Goal: Transaction & Acquisition: Download file/media

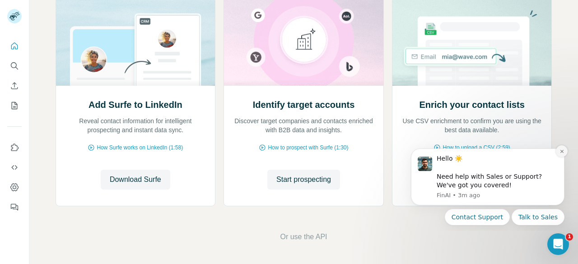
click at [566, 149] on button "Dismiss notification" at bounding box center [562, 151] width 12 height 12
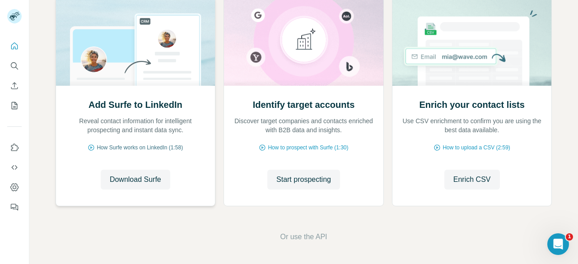
click at [158, 149] on span "How Surfe works on LinkedIn (1:58)" at bounding box center [140, 148] width 86 height 8
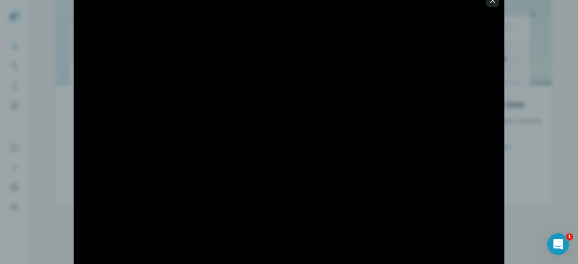
click at [491, 2] on icon "button" at bounding box center [492, 0] width 9 height 9
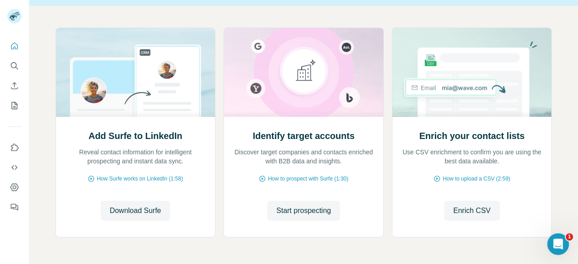
scroll to position [70, 0]
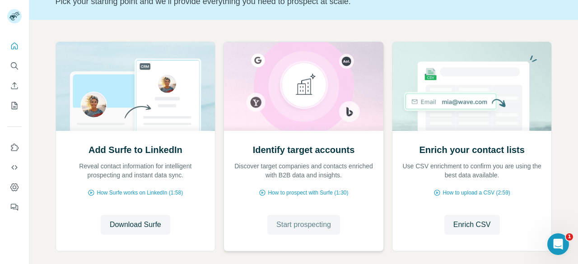
click at [280, 224] on span "Start prospecting" at bounding box center [303, 224] width 55 height 11
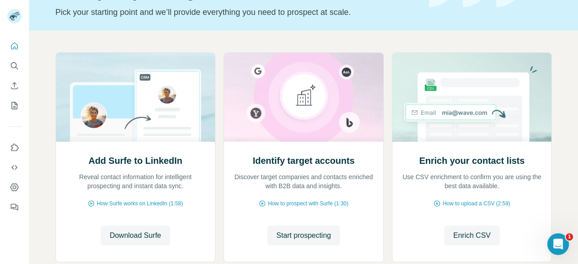
scroll to position [90, 0]
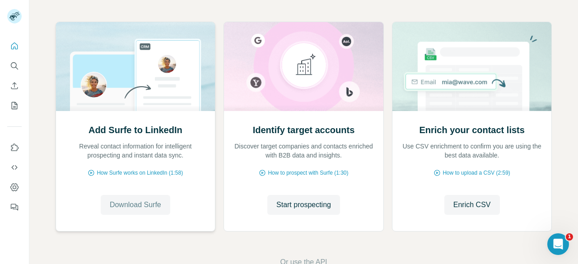
click at [131, 201] on span "Download Surfe" at bounding box center [135, 205] width 51 height 11
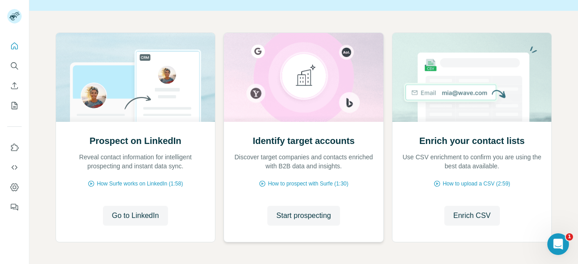
scroll to position [116, 0]
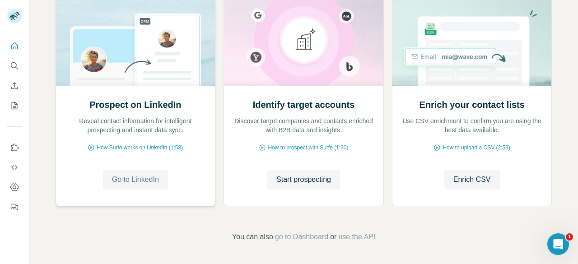
click at [157, 177] on span "Go to LinkedIn" at bounding box center [135, 179] width 47 height 11
